Goal: Communication & Community: Answer question/provide support

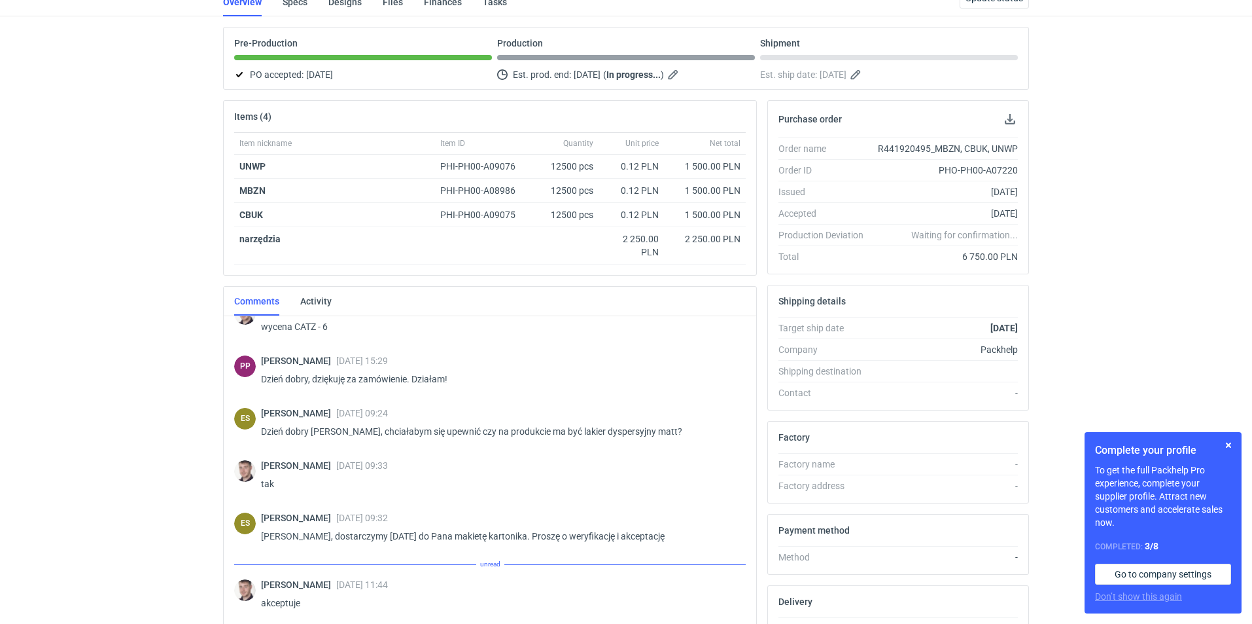
scroll to position [8, 0]
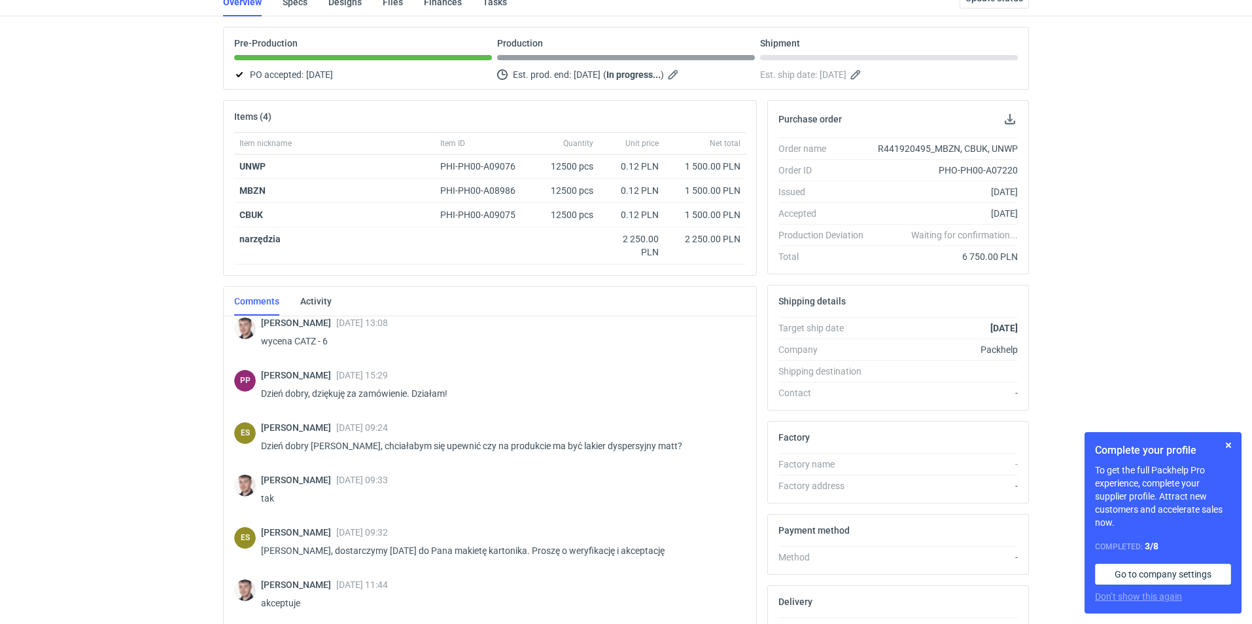
click at [77, 371] on div "RFQs Specs Designs Items Orders Customers Tools Analytics 11 23 ES [PERSON_NAME…" at bounding box center [626, 213] width 1252 height 624
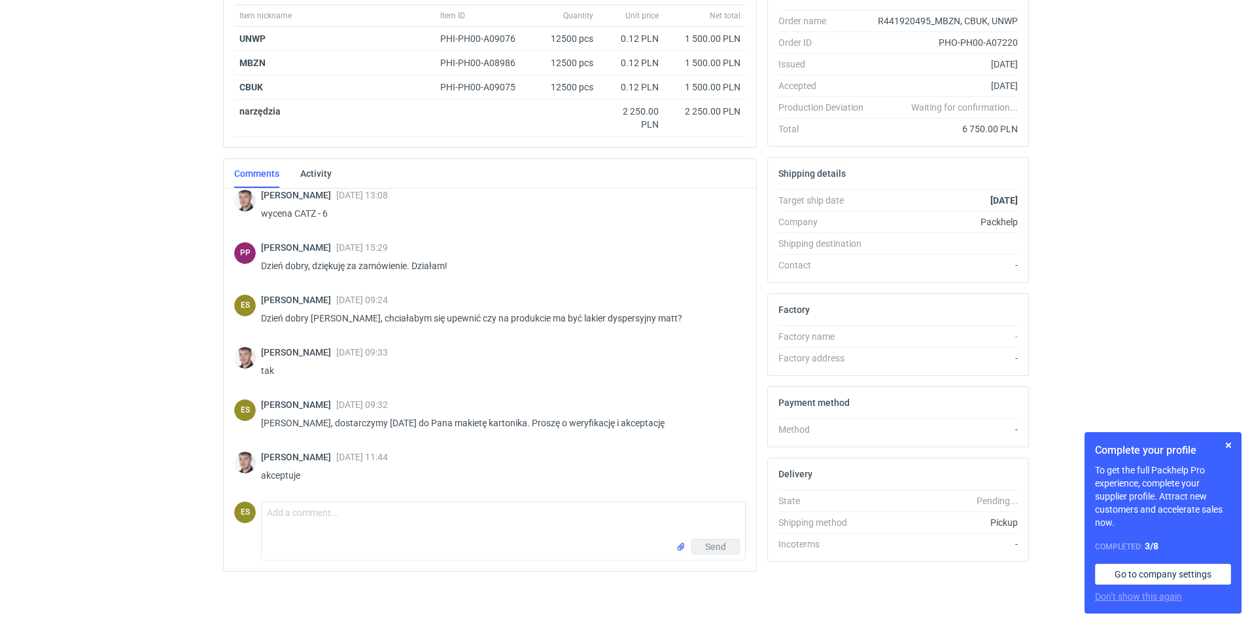
click at [97, 396] on html "RFQs Specs Designs Items Orders Customers Tools Analytics 11 23 ES [PERSON_NAME…" at bounding box center [626, 85] width 1252 height 624
click at [104, 394] on div "RFQs Specs Designs Items Orders Customers Tools Analytics 11 23 ES [PERSON_NAME…" at bounding box center [626, 85] width 1252 height 624
click at [1229, 444] on button "button" at bounding box center [1229, 445] width 16 height 16
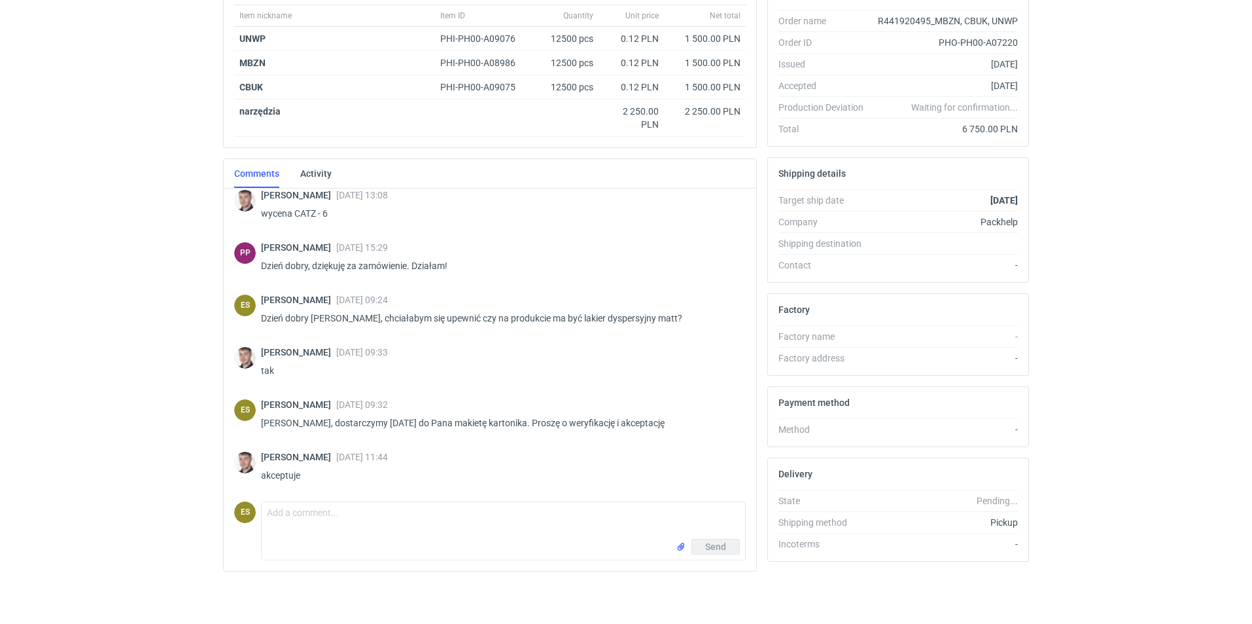
click at [79, 396] on html "RFQs Specs Designs Items Orders Customers Tools Analytics 11 23 ES [PERSON_NAME…" at bounding box center [626, 85] width 1252 height 624
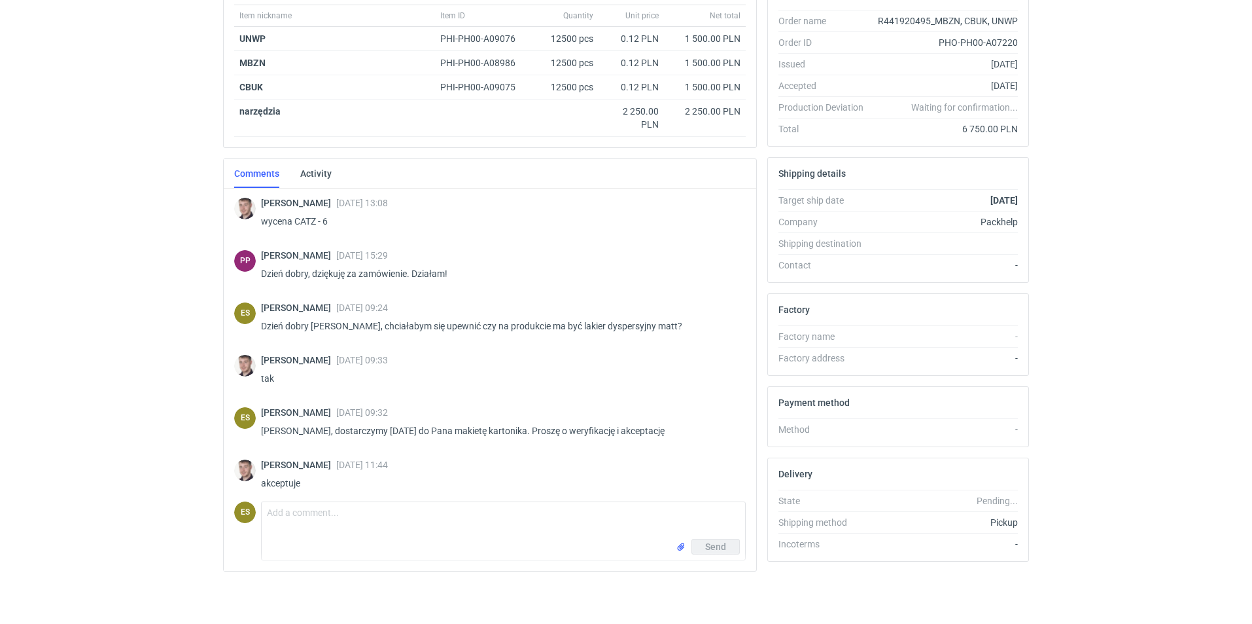
click at [101, 396] on html "RFQs Specs Designs Items Orders Customers Tools Analytics 11 23 ES [PERSON_NAME…" at bounding box center [626, 85] width 1252 height 624
click at [150, 396] on html "RFQs Specs Designs Items Orders Customers Tools Analytics 11 23 ES [PERSON_NAME…" at bounding box center [626, 85] width 1252 height 624
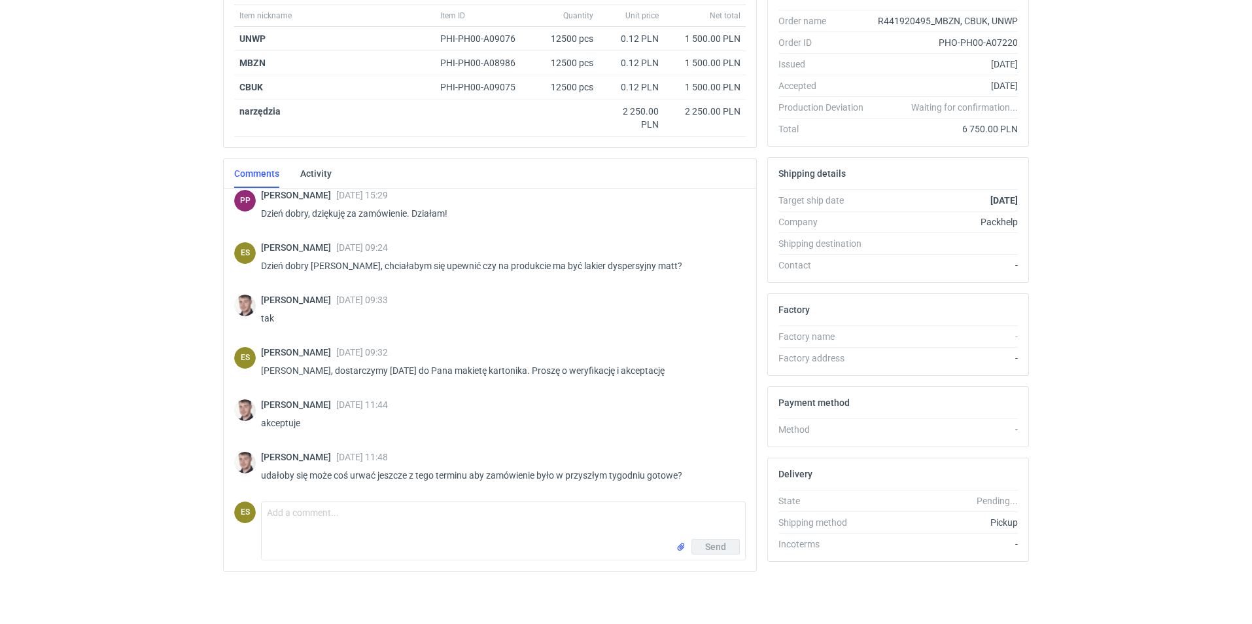
click at [79, 367] on div "RFQs Specs Designs Items Orders Customers Tools Analytics 11 23 ES [PERSON_NAME…" at bounding box center [626, 85] width 1252 height 624
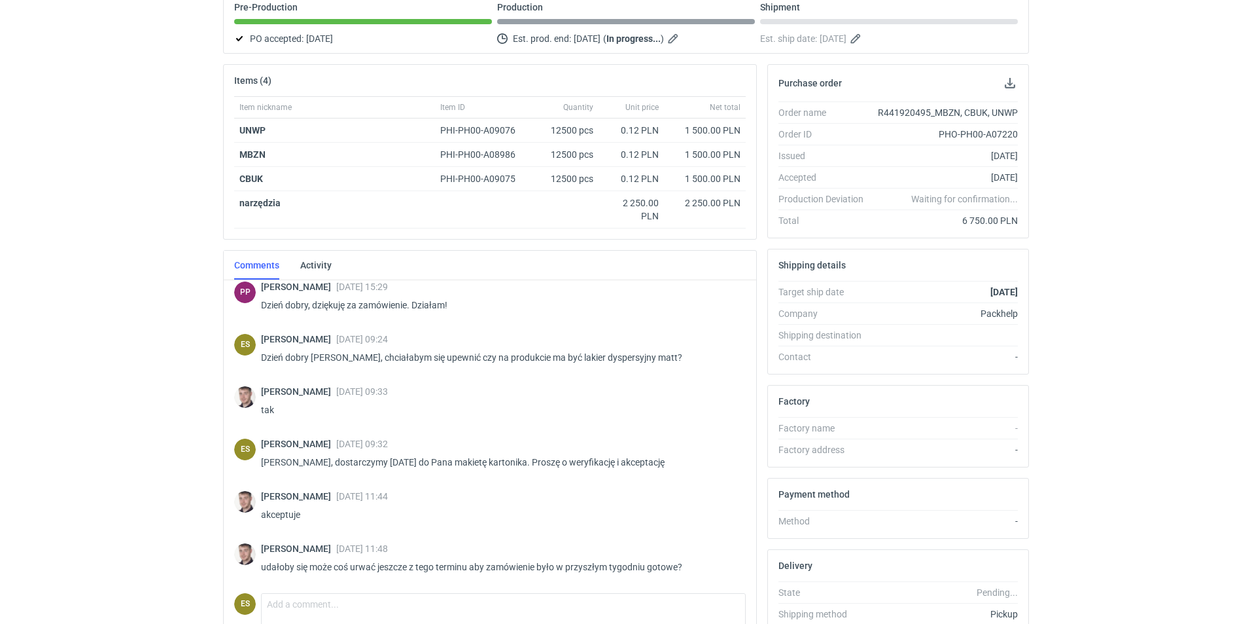
scroll to position [227, 0]
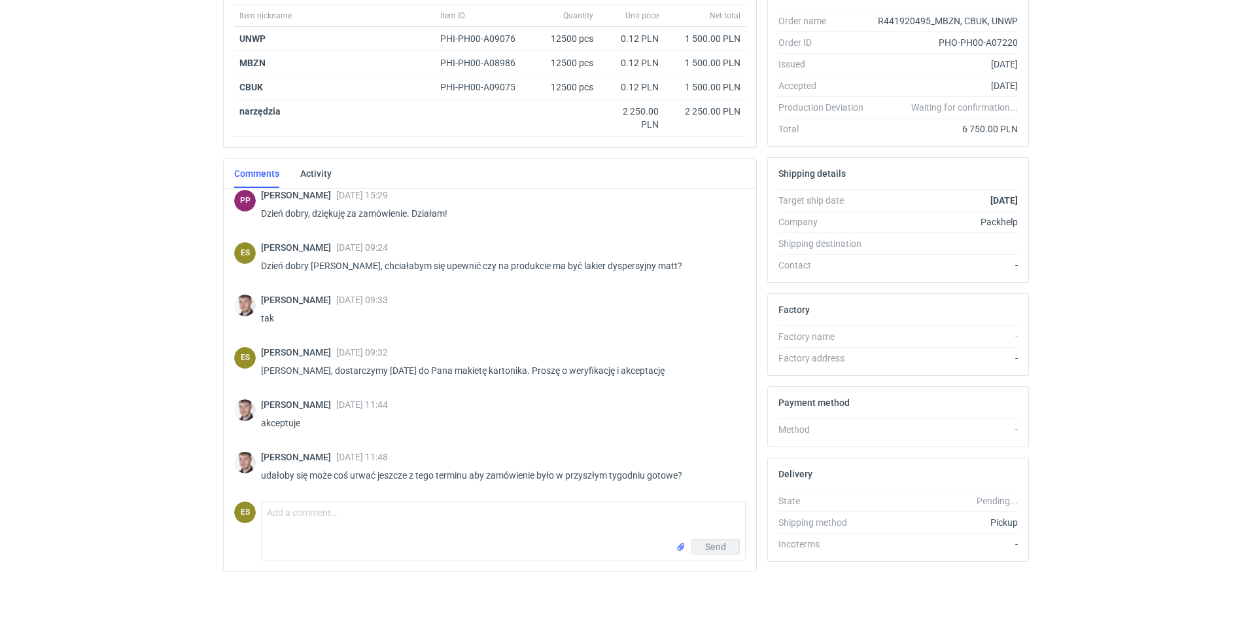
click at [111, 370] on div "RFQs Specs Designs Items Orders Customers Tools Analytics 11 23 ES [PERSON_NAME…" at bounding box center [626, 85] width 1252 height 624
click at [429, 520] on textarea "Comment message" at bounding box center [504, 520] width 484 height 37
click at [410, 622] on main "R441920495_MBZN, CBUK, UNWP Packhelp PHO-PH00-A07220 • [DATE] Collaborators [PE…" at bounding box center [626, 219] width 817 height 809
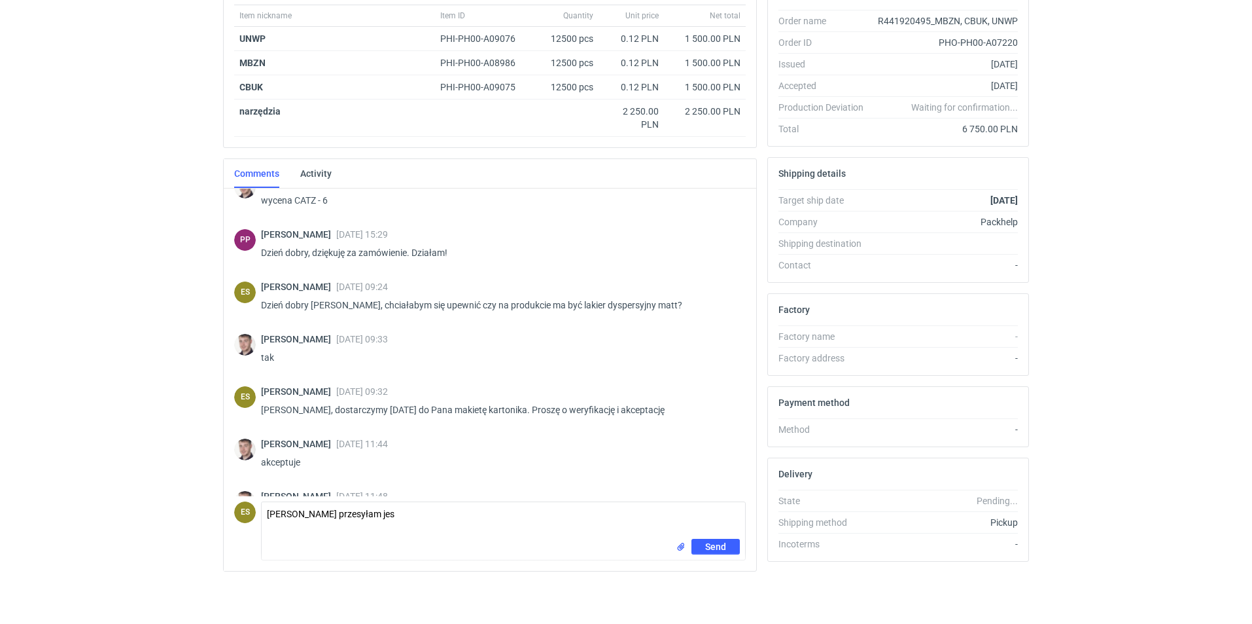
scroll to position [0, 0]
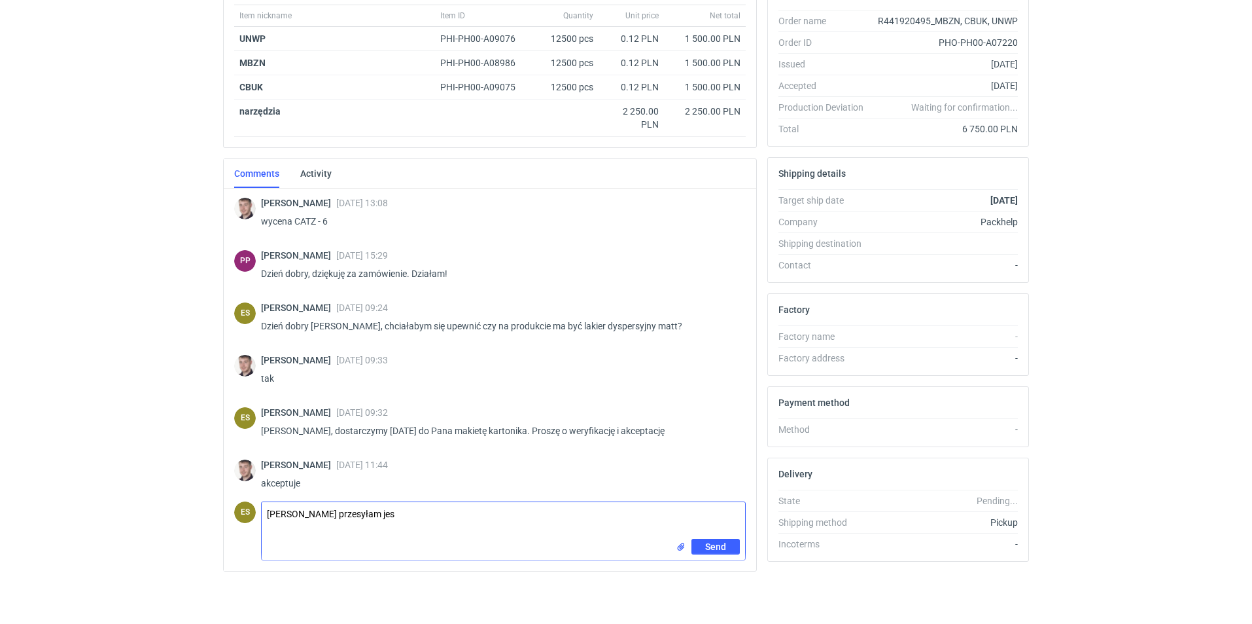
click at [401, 516] on textarea "[PERSON_NAME] przesyłam jes" at bounding box center [504, 520] width 484 height 37
type textarea "[PERSON_NAME] przesyłam jeszcze raz siatkę na grafikę ponieważ musieliśmy wprow…"
click at [726, 548] on button "Send" at bounding box center [716, 546] width 48 height 16
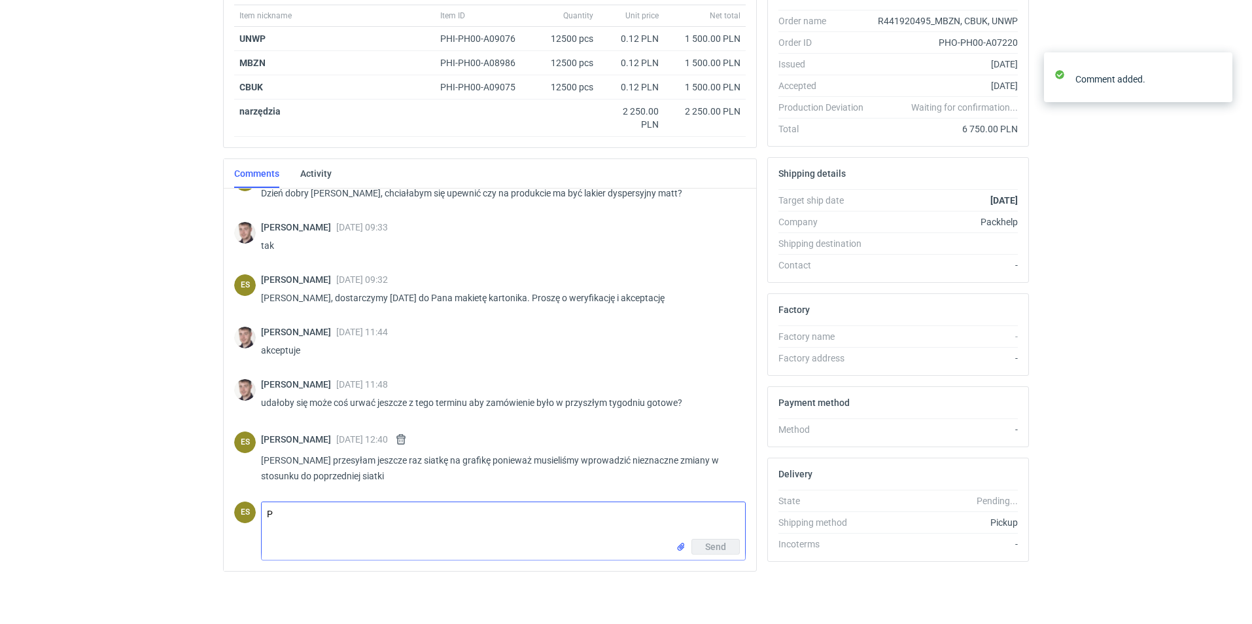
scroll to position [133, 0]
type textarea "Proszę o przesłanie plików jeszcze raz."
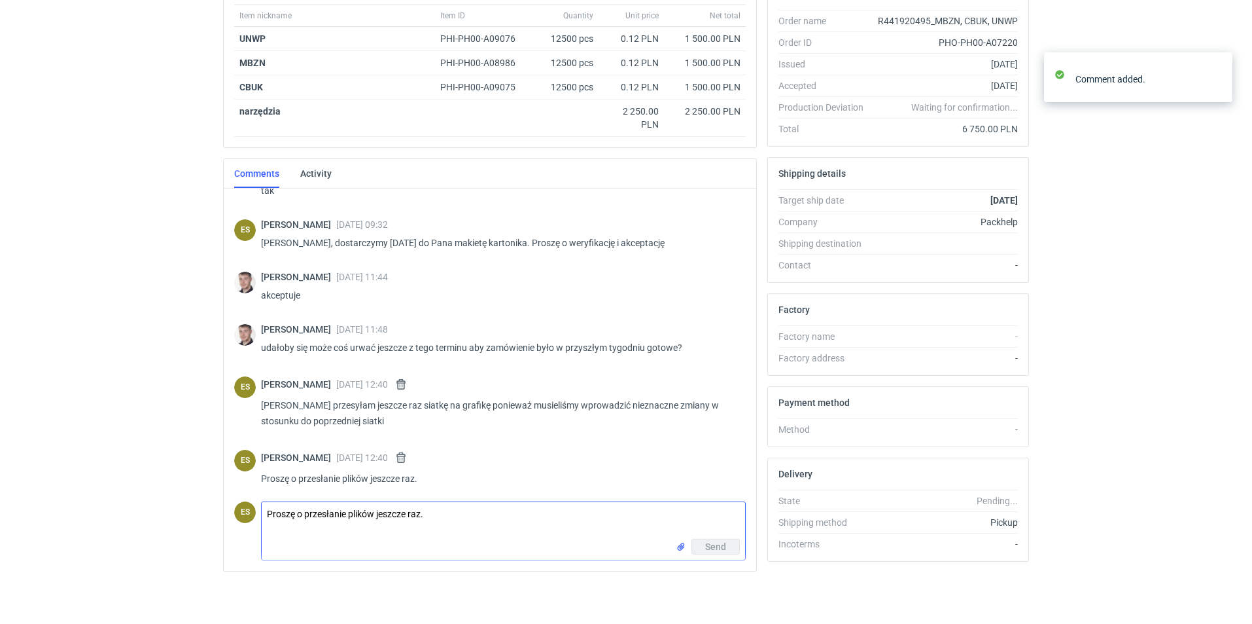
scroll to position [191, 0]
click at [683, 546] on input "file" at bounding box center [681, 547] width 10 height 14
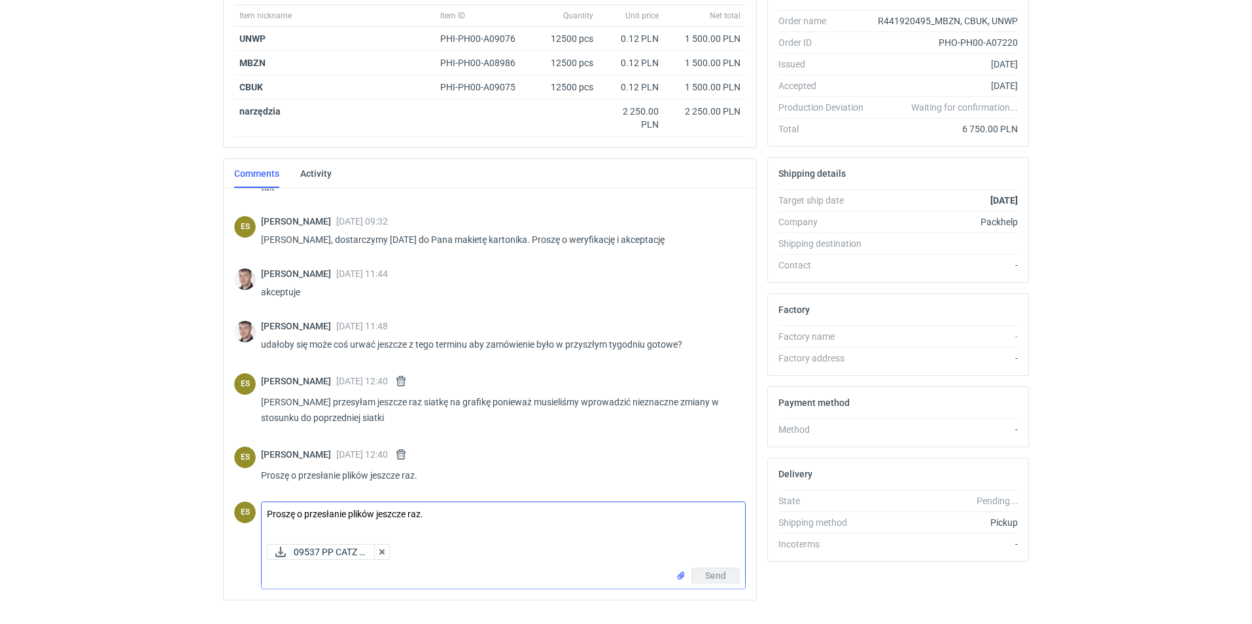
click at [362, 529] on textarea "Proszę o przesłanie plików jeszcze raz." at bounding box center [504, 520] width 484 height 37
click at [696, 573] on button "Send" at bounding box center [716, 575] width 48 height 16
click at [718, 573] on span "Send" at bounding box center [715, 575] width 21 height 9
click at [298, 522] on textarea "Proszę o przesłanie plików jeszcze raz." at bounding box center [504, 520] width 484 height 37
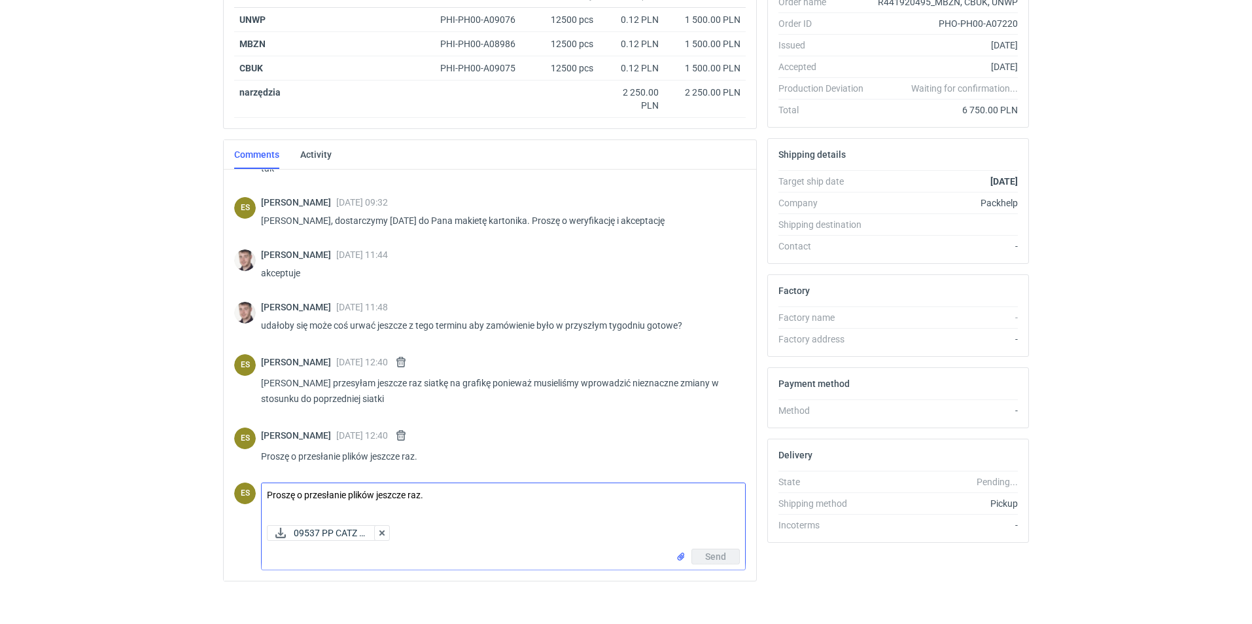
scroll to position [256, 0]
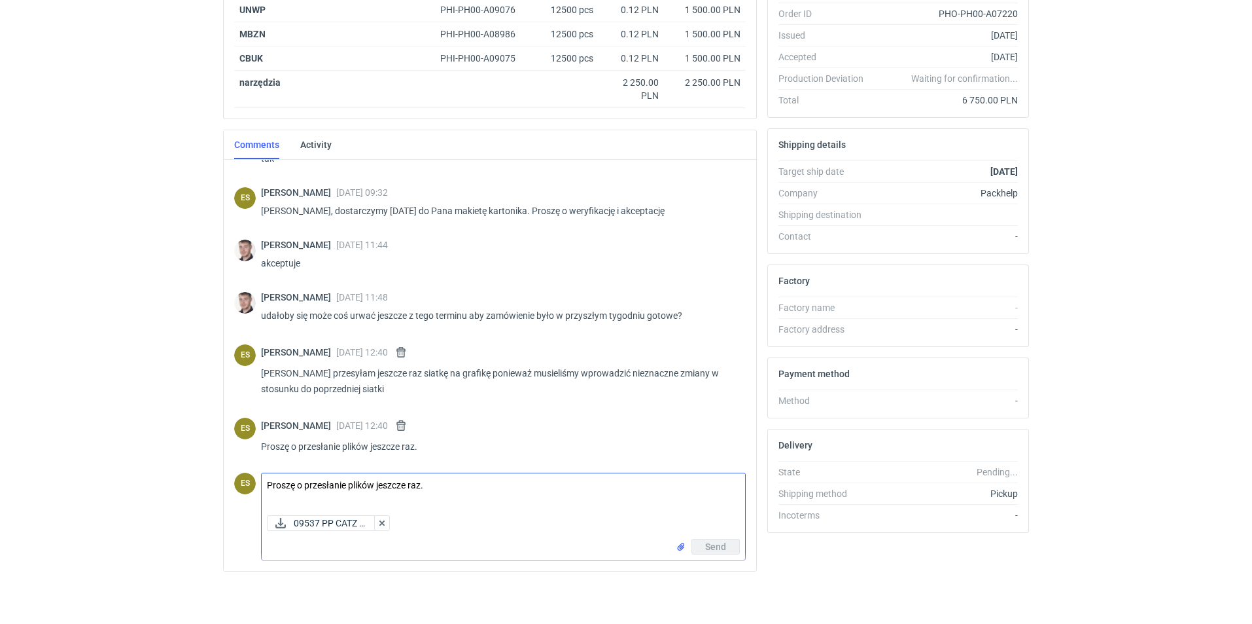
click at [705, 542] on span "Send" at bounding box center [715, 546] width 21 height 9
click at [705, 547] on span "Send" at bounding box center [715, 546] width 21 height 9
click at [339, 494] on textarea "Proszę o przesłanie plików jeszcze raz." at bounding box center [504, 491] width 484 height 37
click at [275, 483] on textarea "POniżej:" at bounding box center [504, 491] width 484 height 37
type textarea "POniżej:"
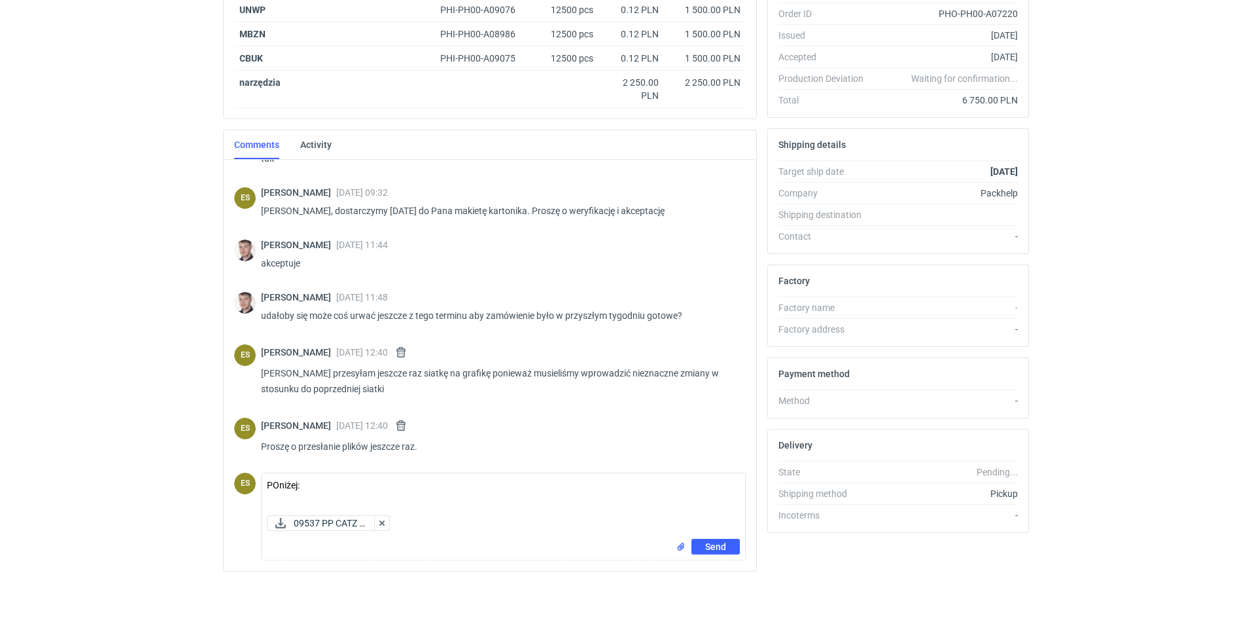
drag, startPoint x: 328, startPoint y: 472, endPoint x: 300, endPoint y: 482, distance: 29.6
click at [268, 472] on form "Comment message POniżej: 09537 PP CATZ v... Send" at bounding box center [503, 516] width 485 height 88
click at [304, 482] on textarea "POniżej:" at bounding box center [504, 491] width 484 height 37
drag, startPoint x: 317, startPoint y: 485, endPoint x: 247, endPoint y: 483, distance: 70.7
click at [247, 483] on div "ES Comment message POniżej: 09537 PP CATZ v... Send" at bounding box center [490, 513] width 512 height 93
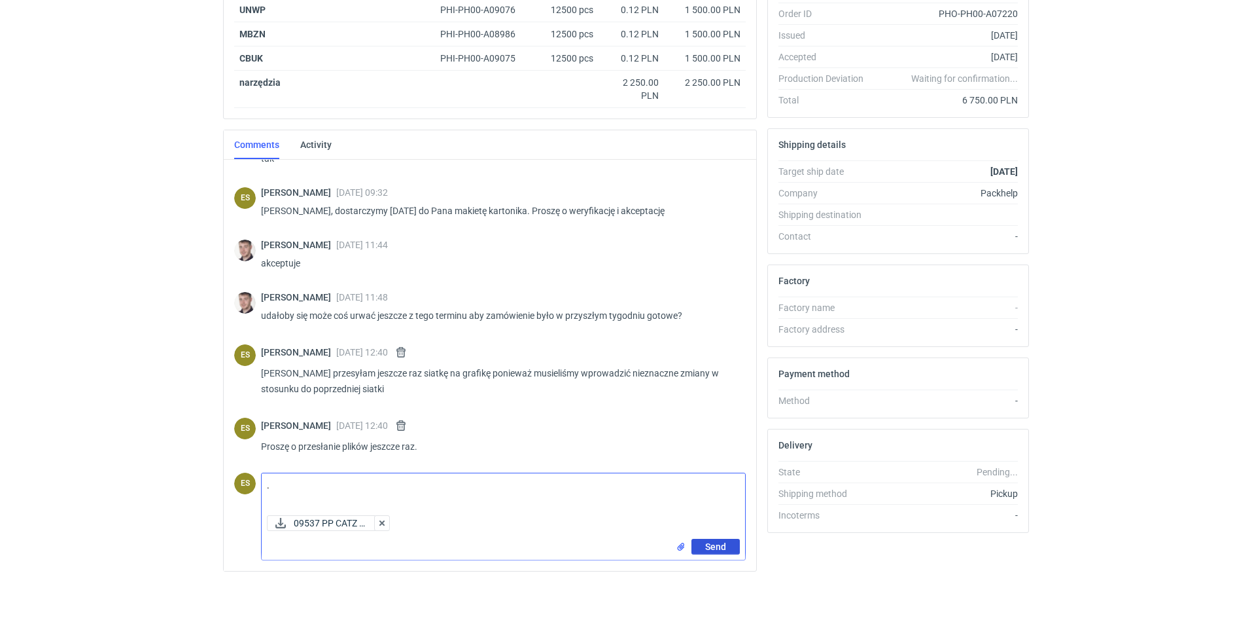
type textarea "."
click at [702, 550] on button "Send" at bounding box center [716, 546] width 48 height 16
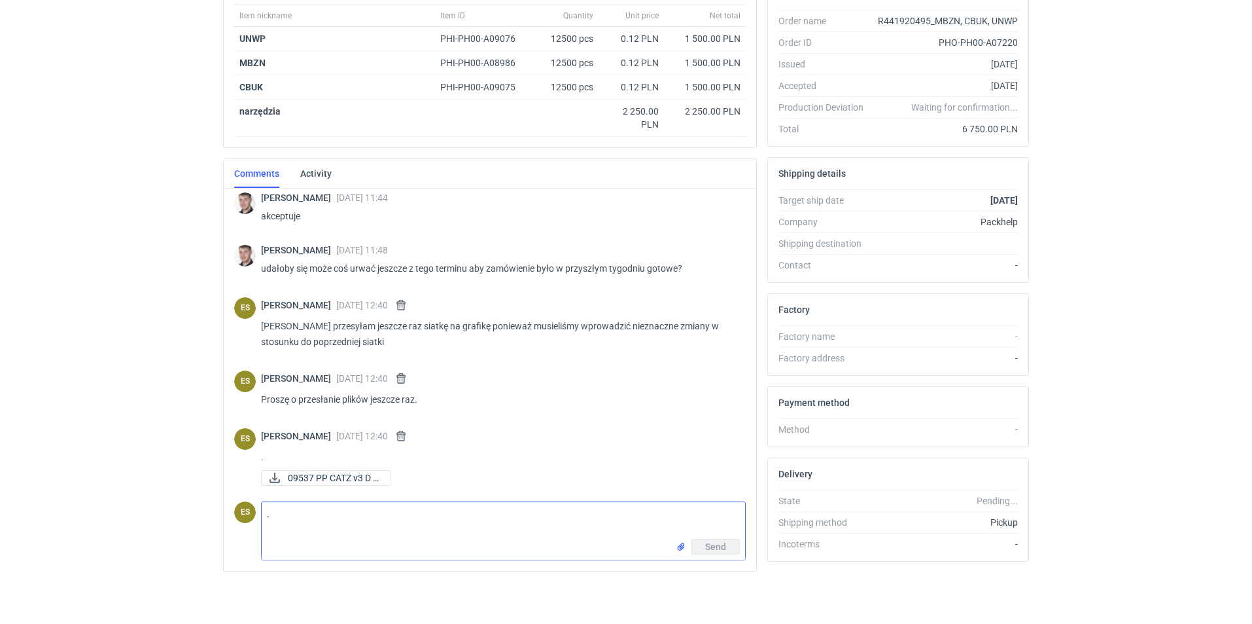
scroll to position [0, 0]
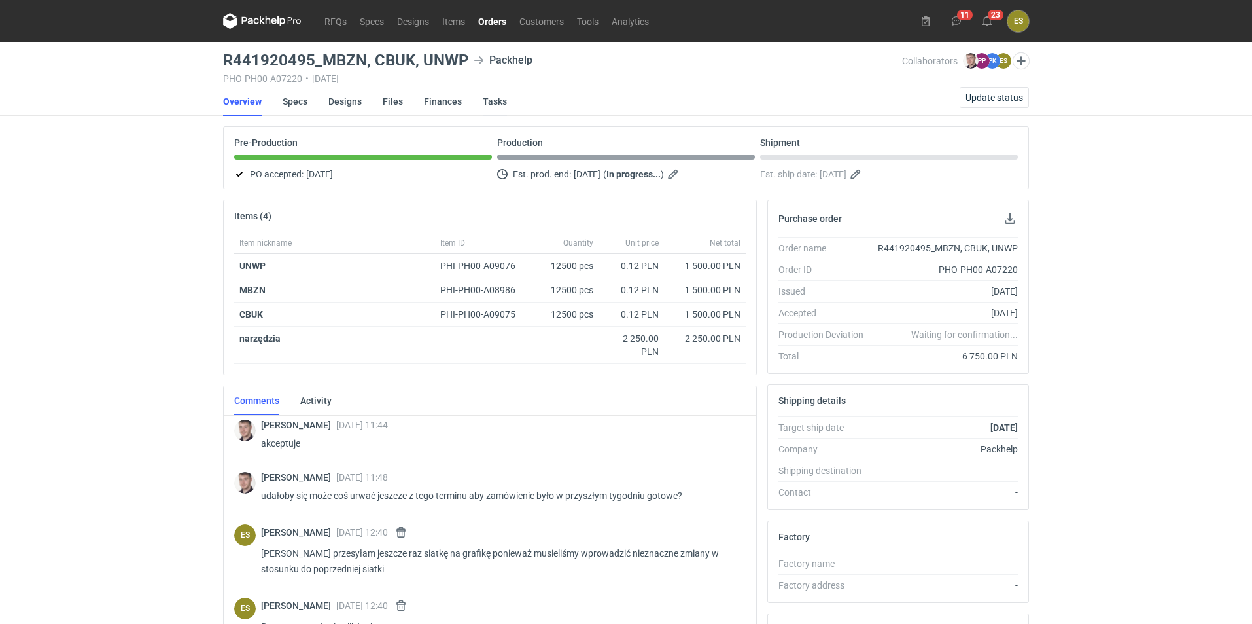
click at [504, 99] on link "Tasks" at bounding box center [495, 101] width 24 height 29
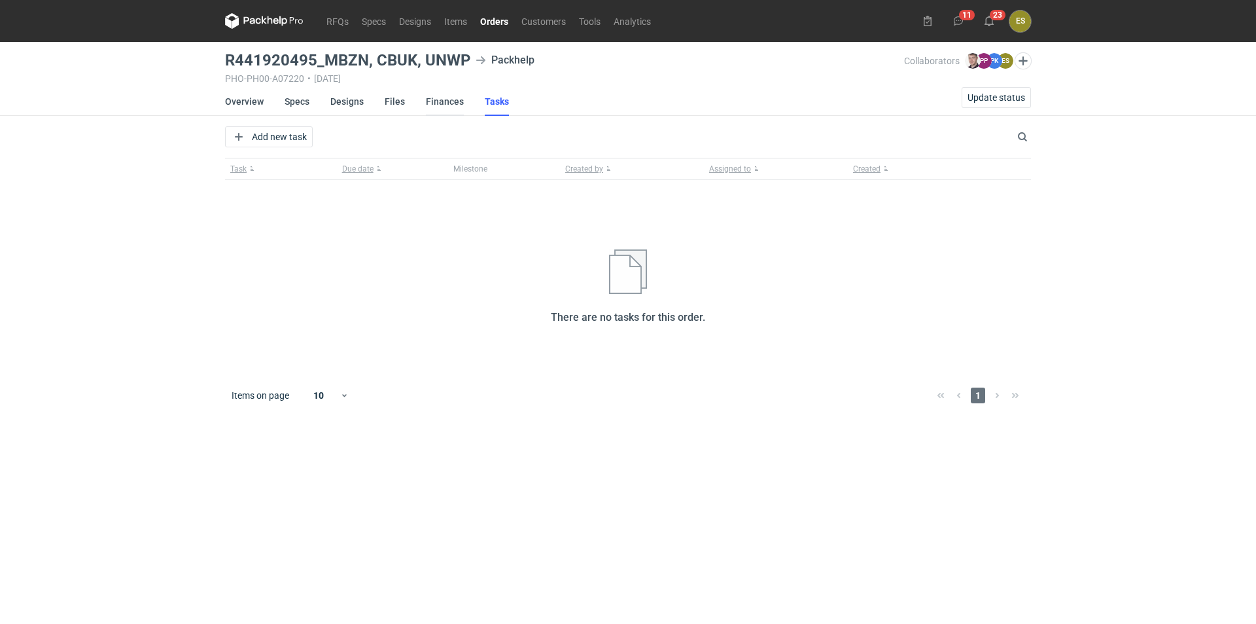
click at [457, 103] on link "Finances" at bounding box center [445, 101] width 38 height 29
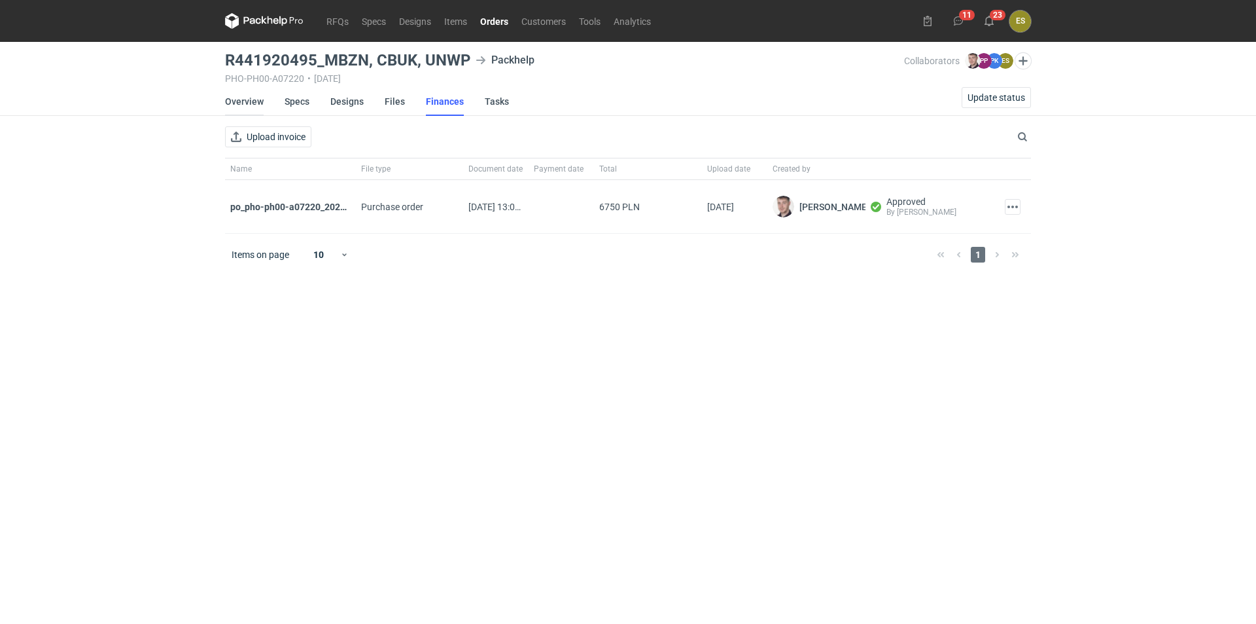
click at [243, 96] on link "Overview" at bounding box center [244, 101] width 39 height 29
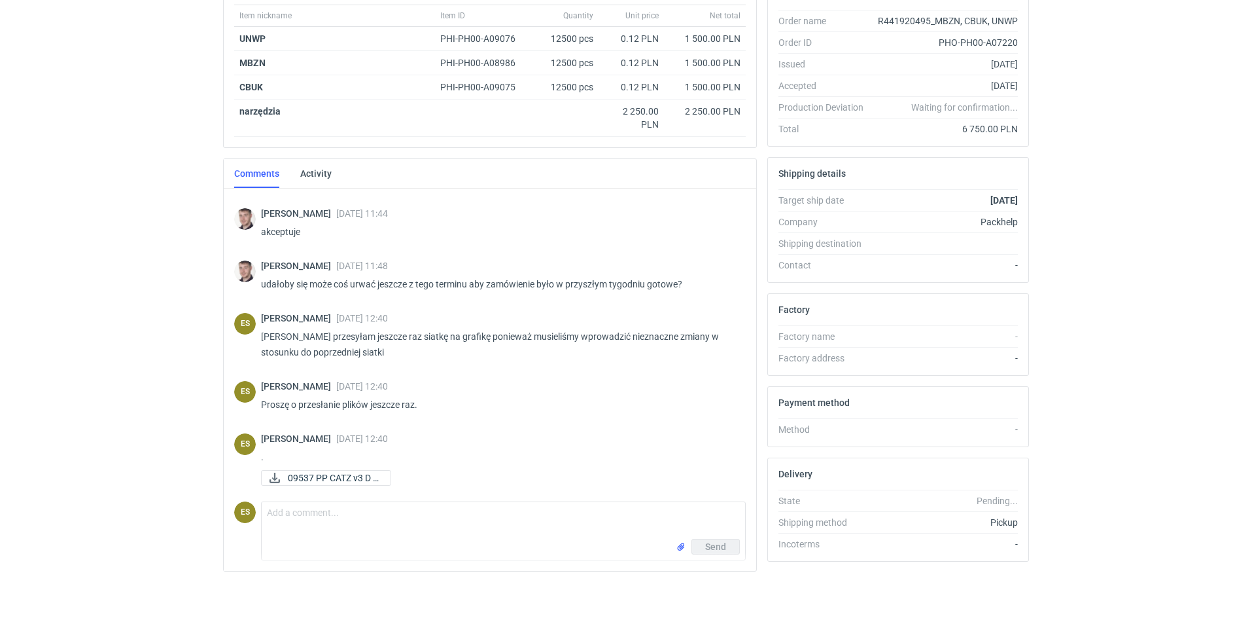
scroll to position [251, 0]
click at [120, 378] on div "RFQs Specs Designs Items Orders Customers Tools Analytics 11 23 ES [PERSON_NAME…" at bounding box center [626, 85] width 1252 height 624
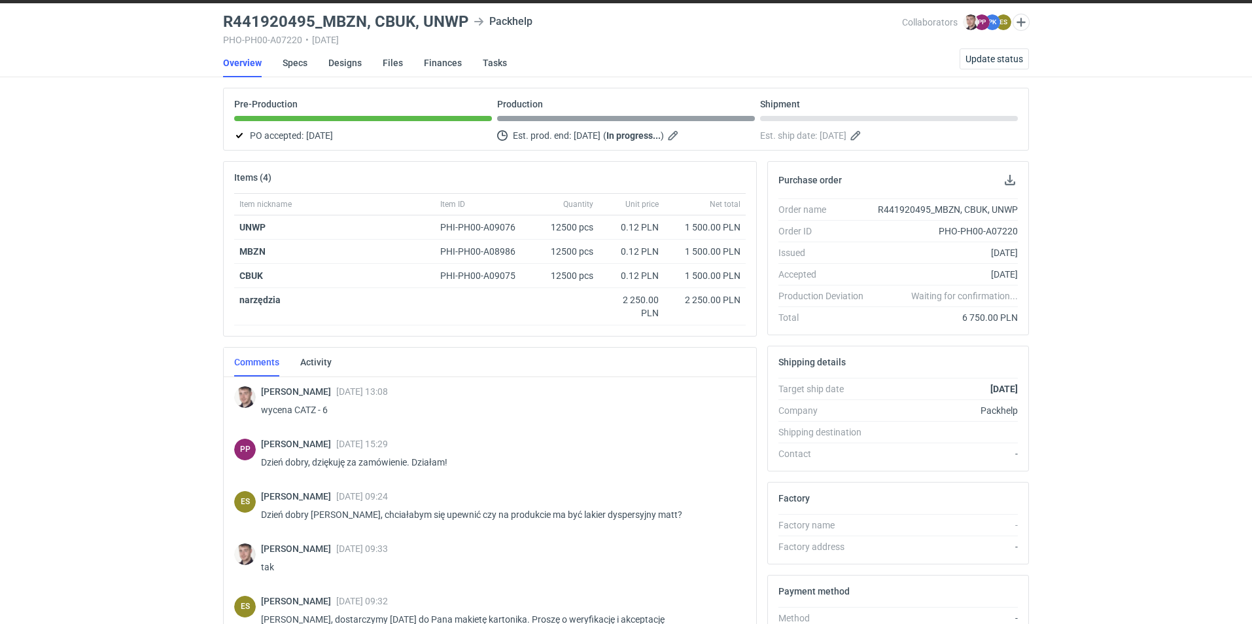
scroll to position [0, 0]
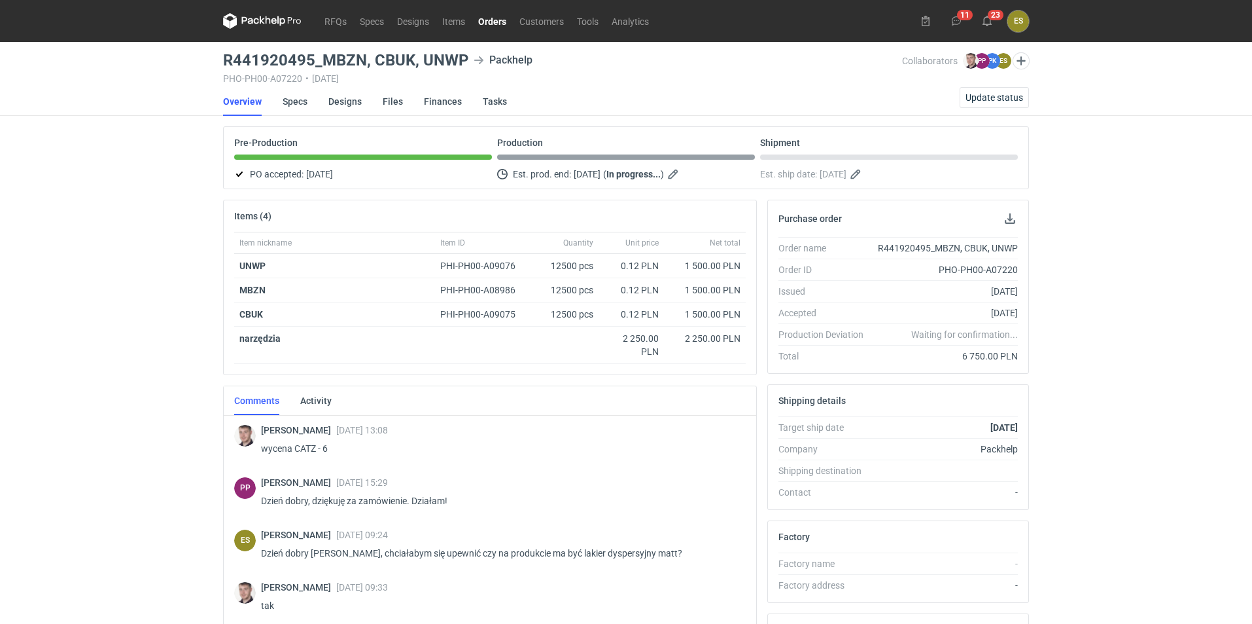
click at [309, 98] on li "Specs" at bounding box center [306, 101] width 46 height 29
click at [305, 99] on link "Specs" at bounding box center [295, 101] width 25 height 29
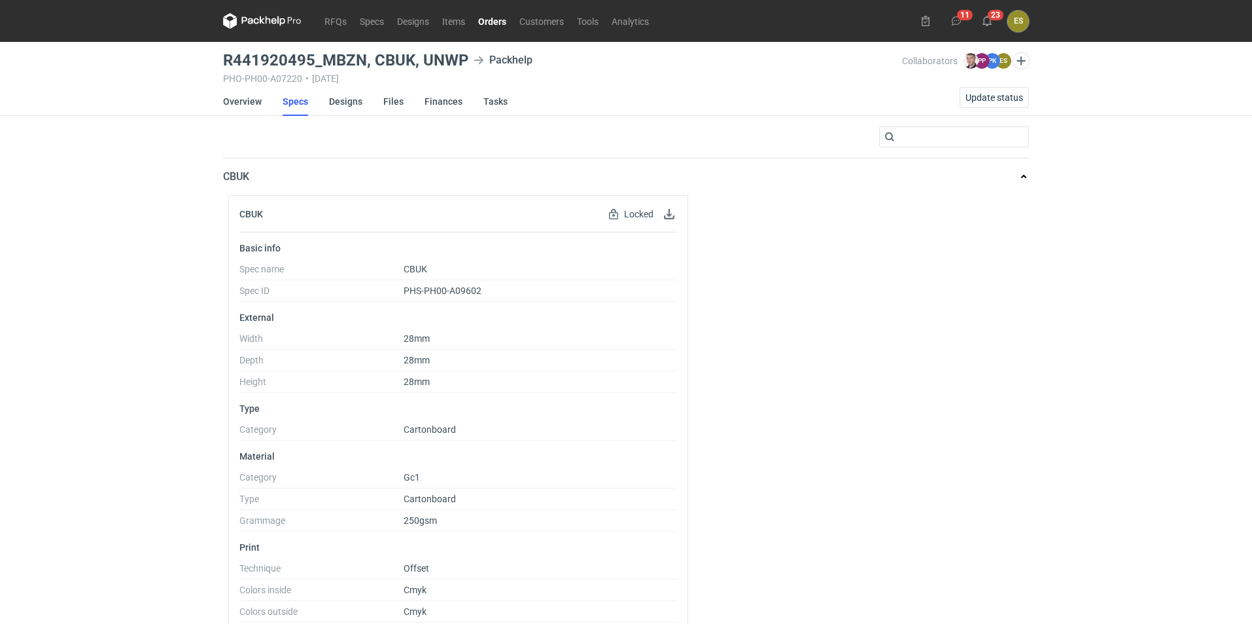
click at [682, 216] on div "CBUK Locked Locked by order" at bounding box center [458, 214] width 459 height 37
click at [254, 107] on link "Overview" at bounding box center [242, 101] width 39 height 29
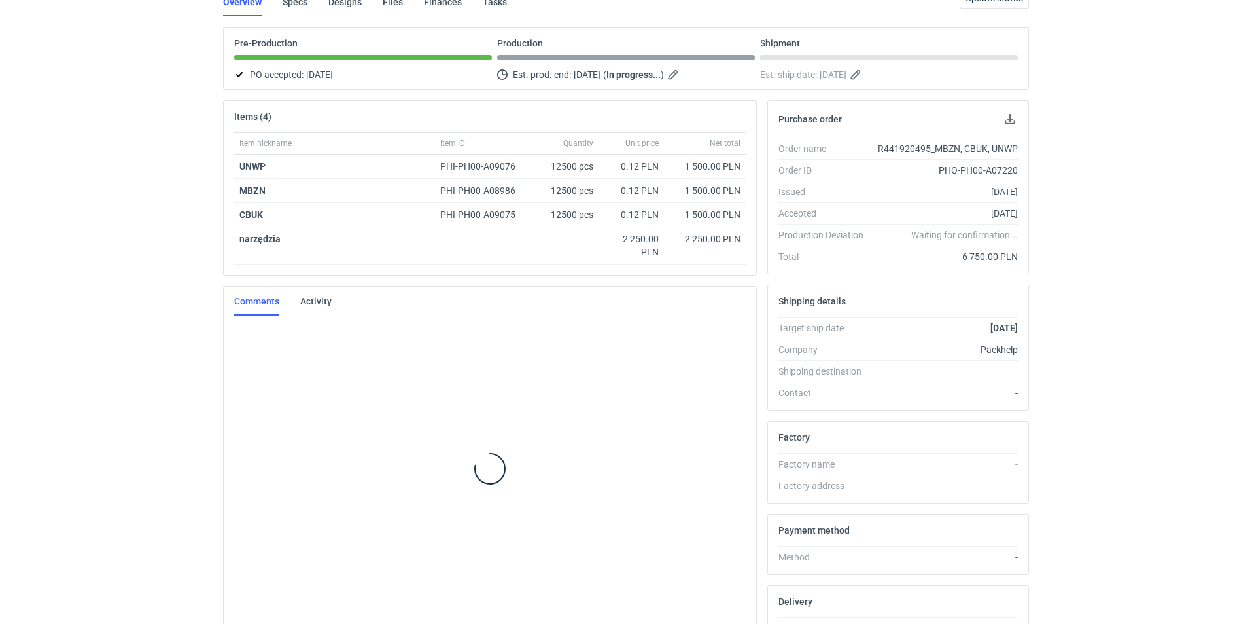
scroll to position [251, 0]
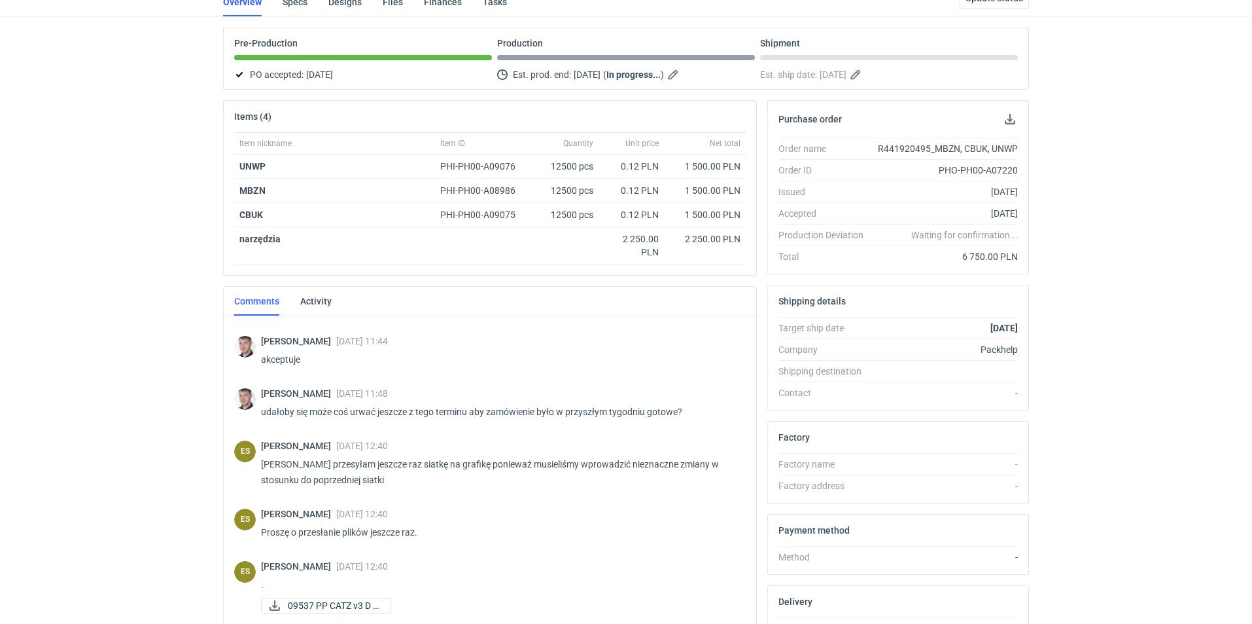
click at [115, 353] on div "RFQs Specs Designs Items Orders Customers Tools Analytics 11 23 ES [PERSON_NAME…" at bounding box center [626, 213] width 1252 height 624
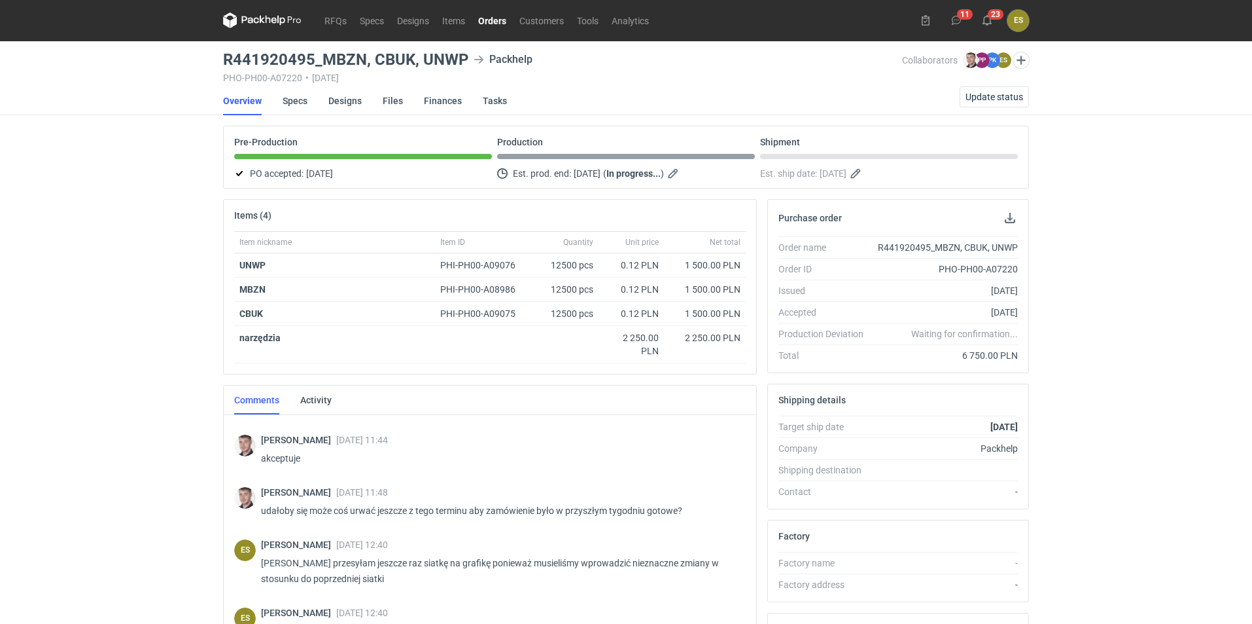
scroll to position [227, 0]
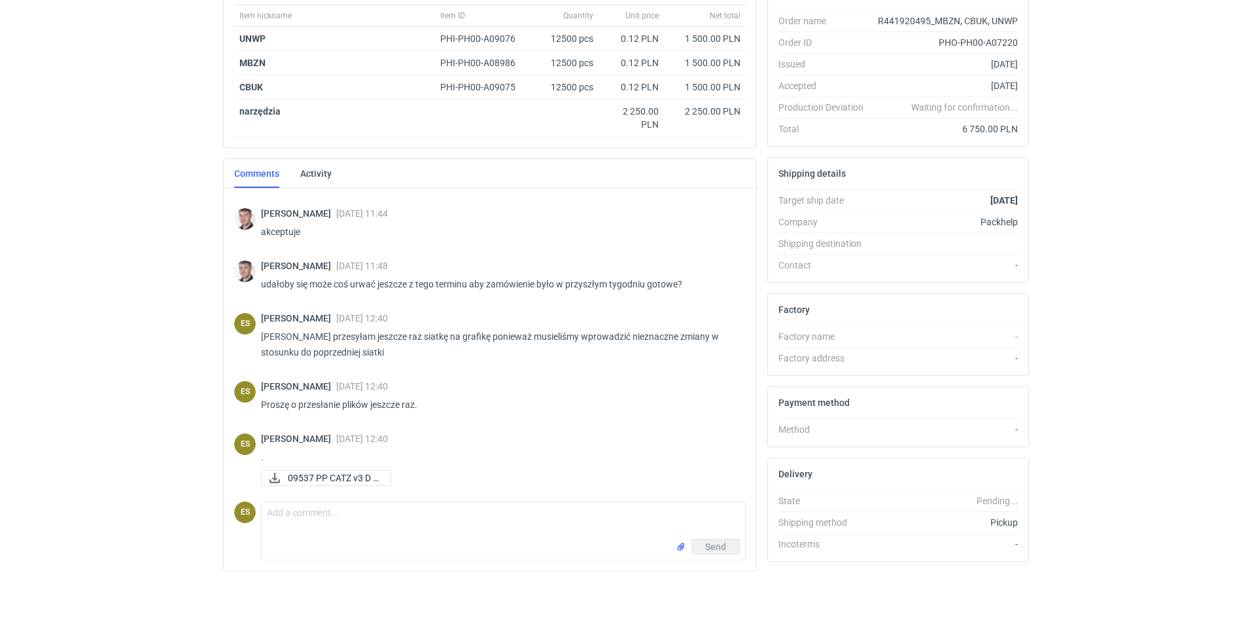
click at [7, 396] on html "RFQs Specs Designs Items Orders Customers Tools Analytics 11 23 ES [PERSON_NAME…" at bounding box center [626, 85] width 1252 height 624
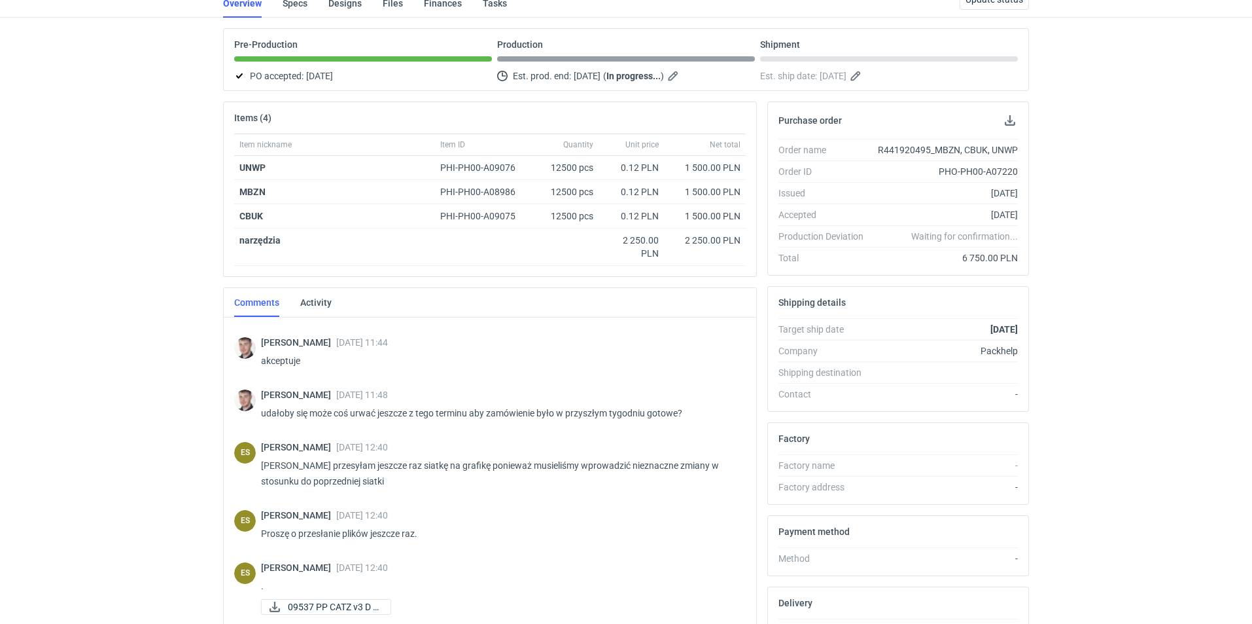
scroll to position [0, 0]
